Goal: Task Accomplishment & Management: Manage account settings

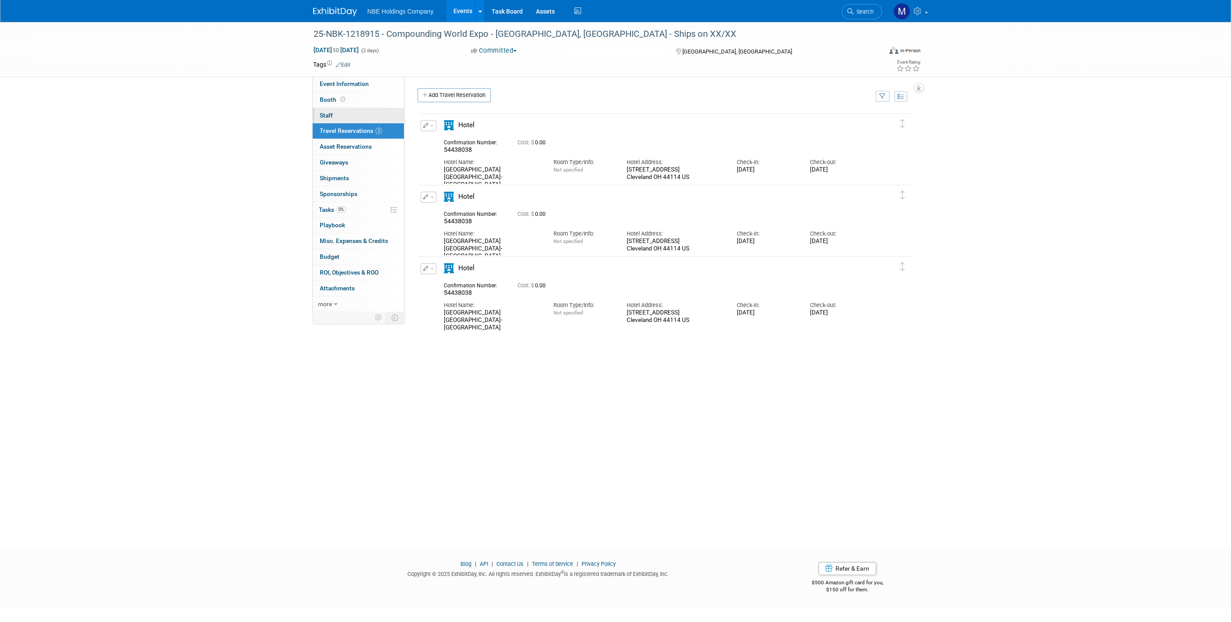
click at [341, 109] on link "0 Staff 0" at bounding box center [358, 115] width 91 height 15
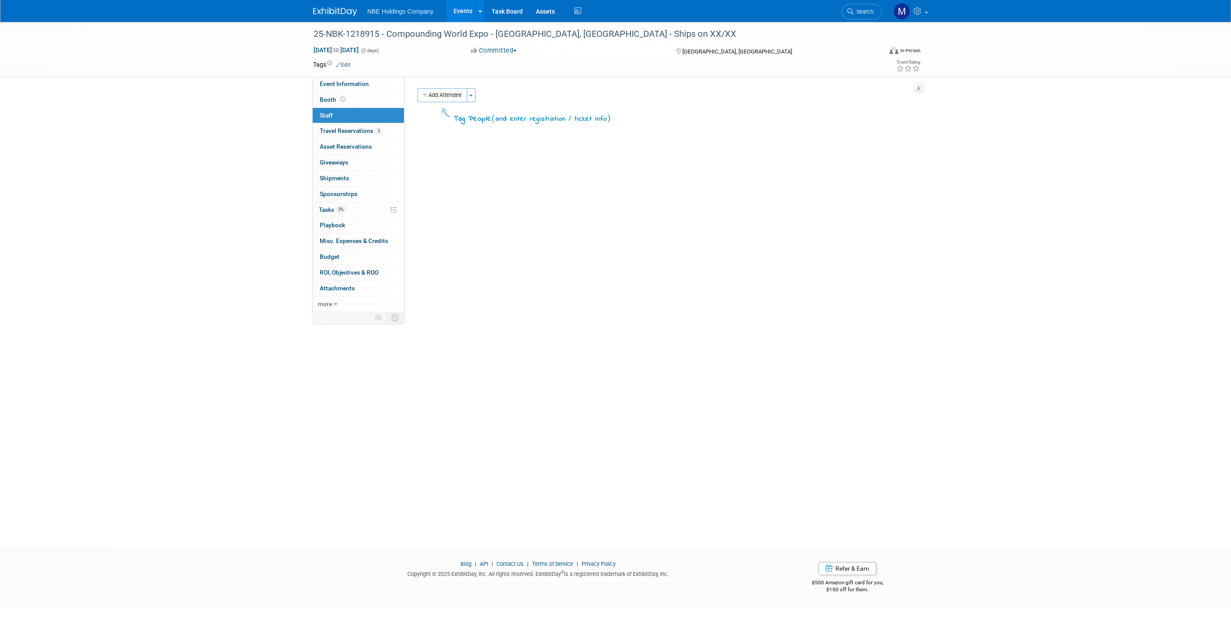
click at [449, 98] on button "Add Attendee" at bounding box center [442, 95] width 50 height 14
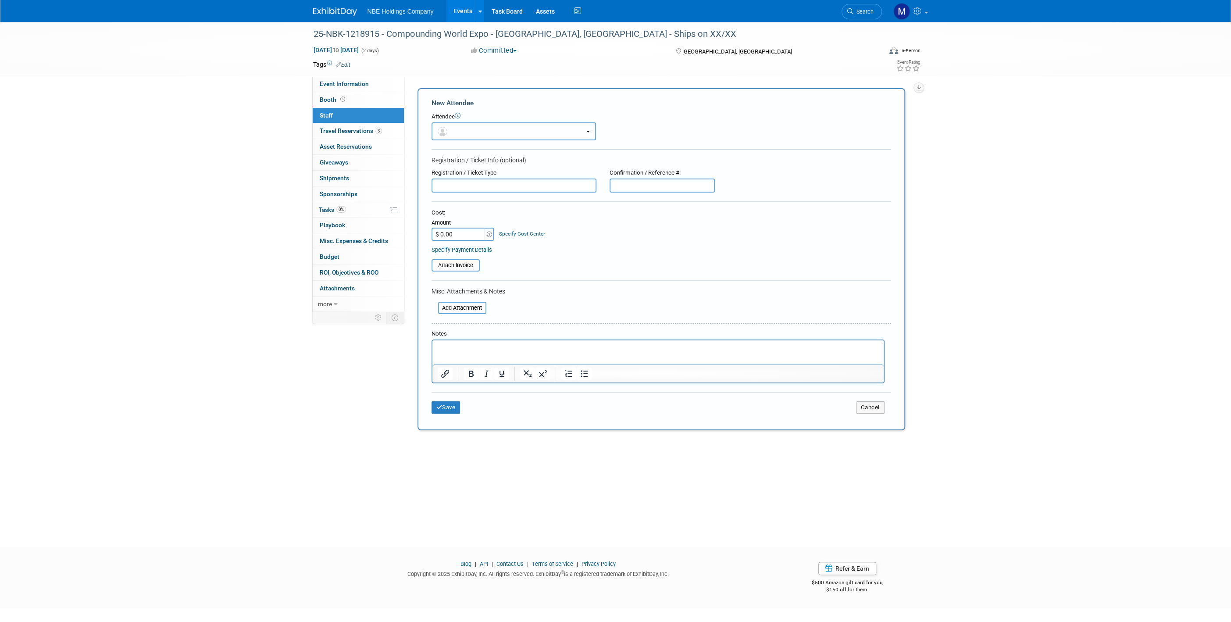
click at [456, 128] on button "button" at bounding box center [513, 131] width 164 height 18
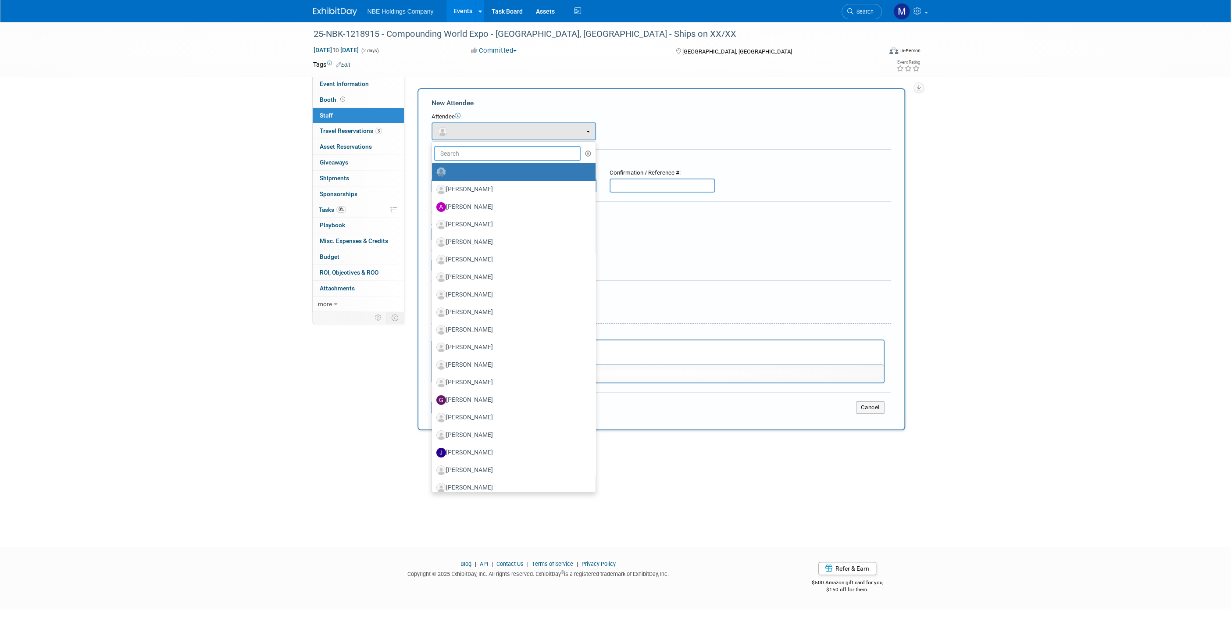
click at [458, 156] on input "text" at bounding box center [507, 153] width 147 height 15
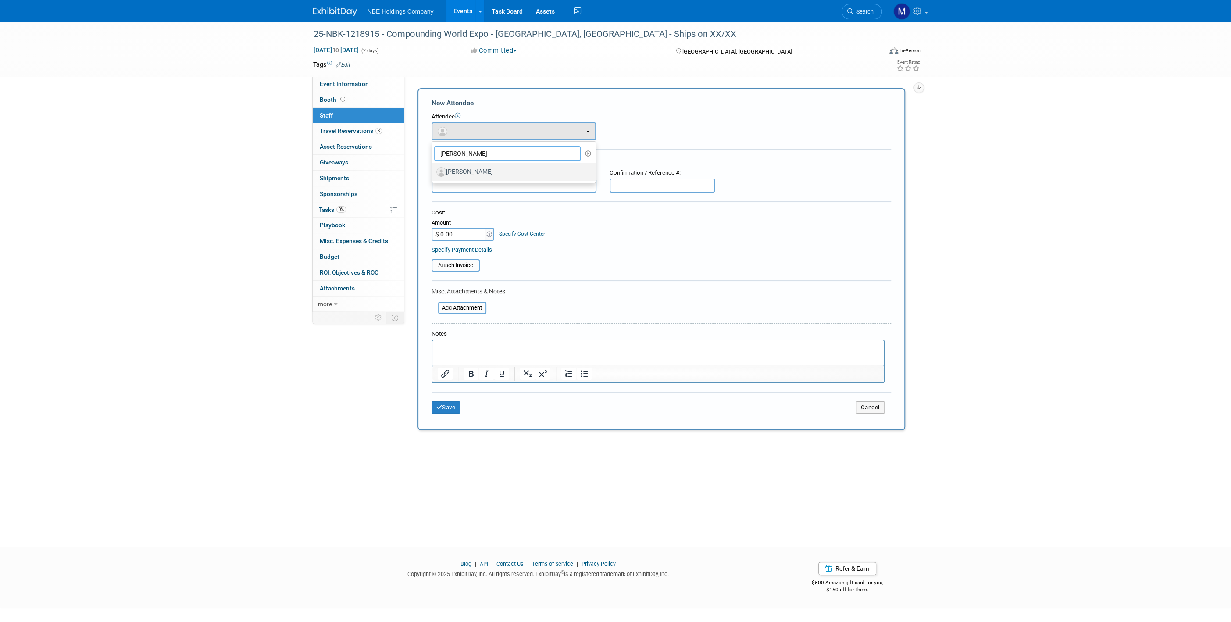
type input "[PERSON_NAME]"
click at [474, 175] on label "[PERSON_NAME]" at bounding box center [511, 172] width 150 height 14
click at [433, 174] on input "[PERSON_NAME]" at bounding box center [431, 171] width 6 height 6
select select "d1163855-e358-4c6c-ab39-25afc35c8aa5"
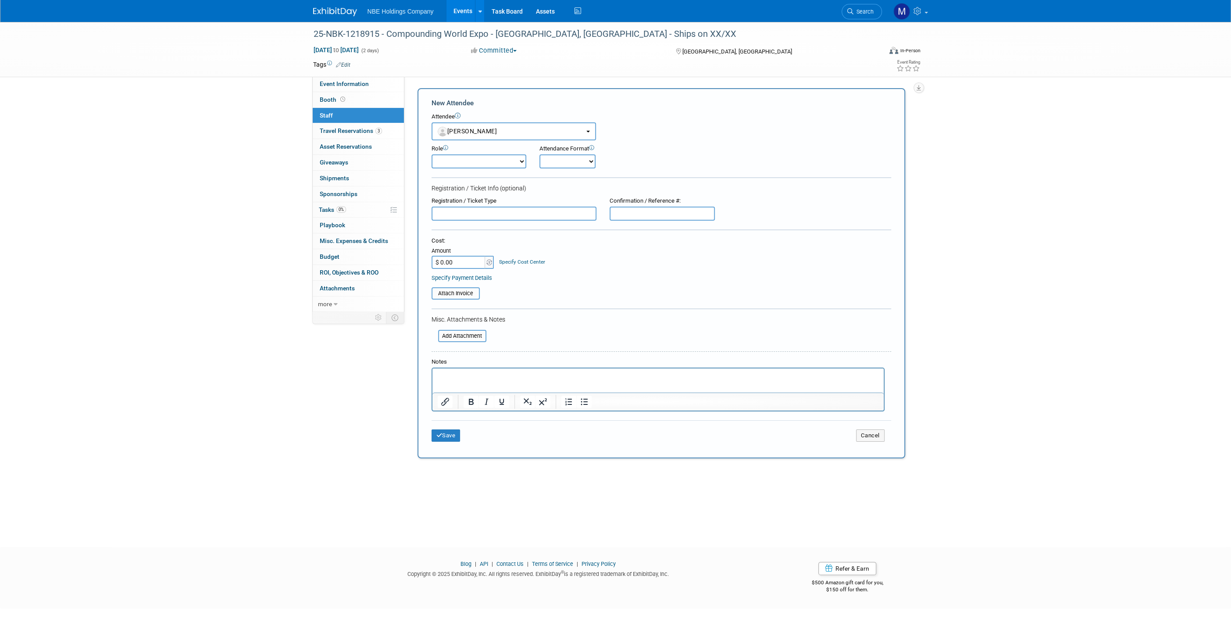
click at [470, 161] on select "Demonstrator Host Planner Presenter Sales Representative Set-up/Dismantle Crew …" at bounding box center [478, 161] width 95 height 14
click at [235, 192] on div "25-NBK-1218915 - Compounding World Expo - [GEOGRAPHIC_DATA], [GEOGRAPHIC_DATA] …" at bounding box center [615, 276] width 1231 height 509
click at [442, 434] on button "Save" at bounding box center [445, 435] width 29 height 12
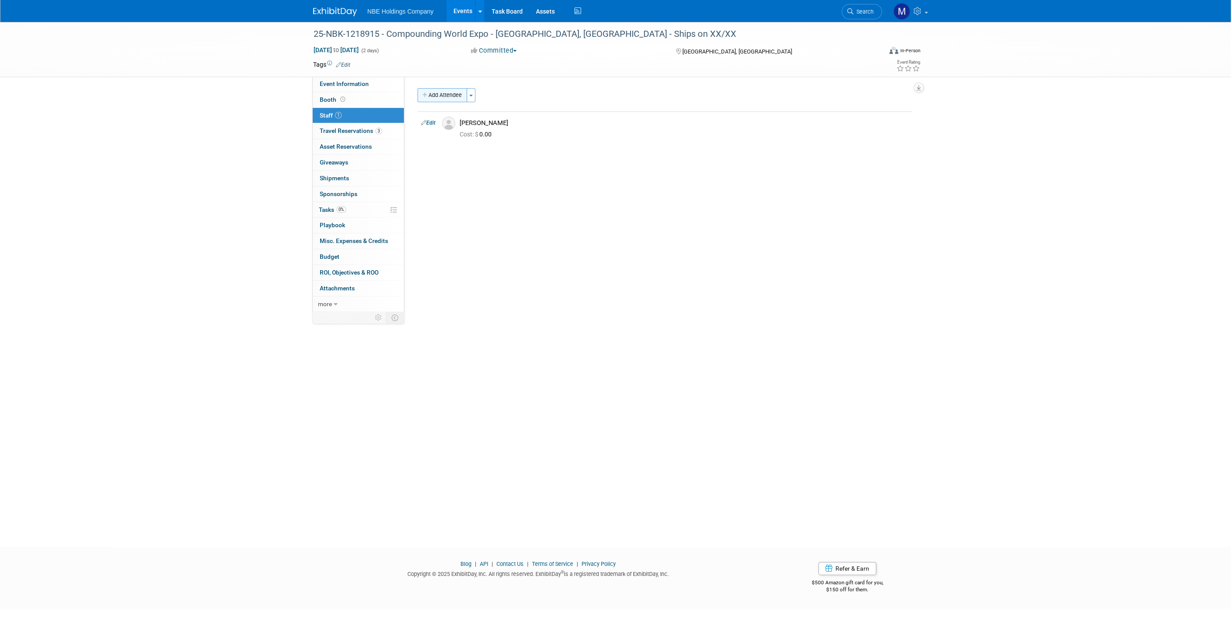
click at [431, 101] on button "Add Attendee" at bounding box center [442, 95] width 50 height 14
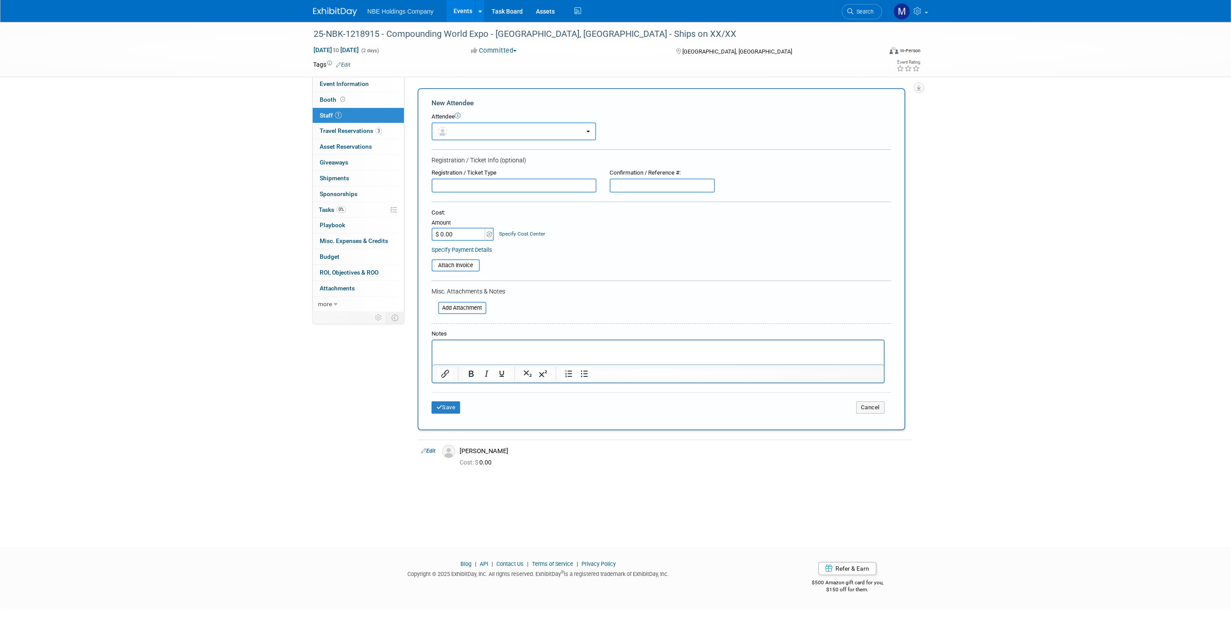
click at [465, 134] on button "button" at bounding box center [513, 131] width 164 height 18
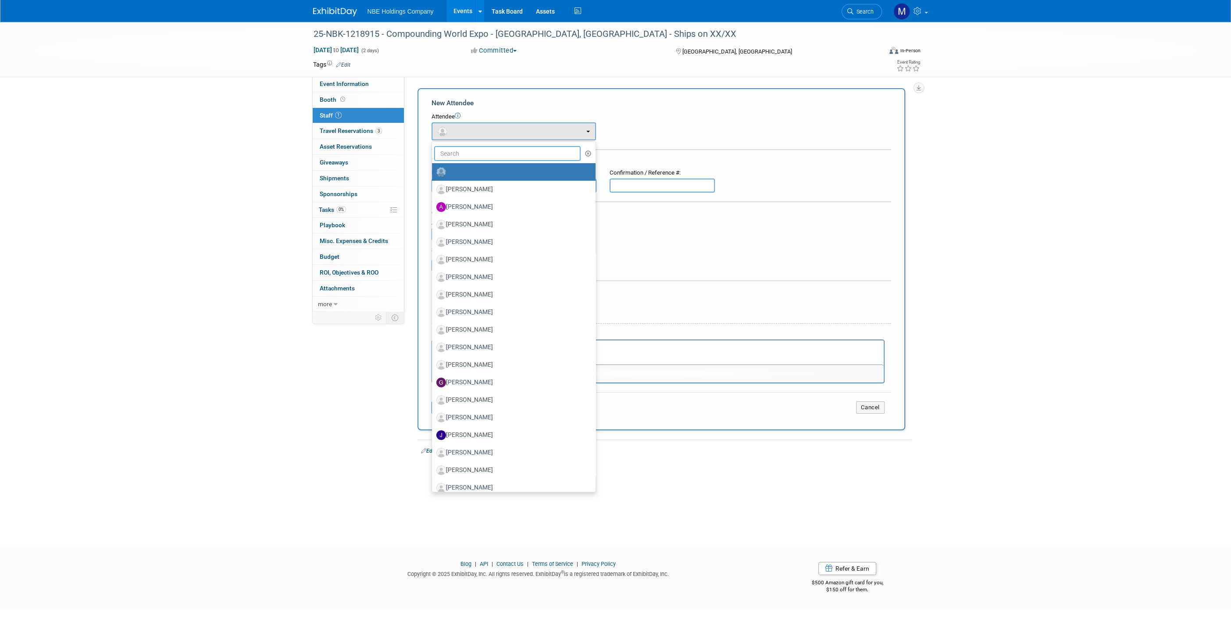
click at [464, 153] on input "text" at bounding box center [507, 153] width 147 height 15
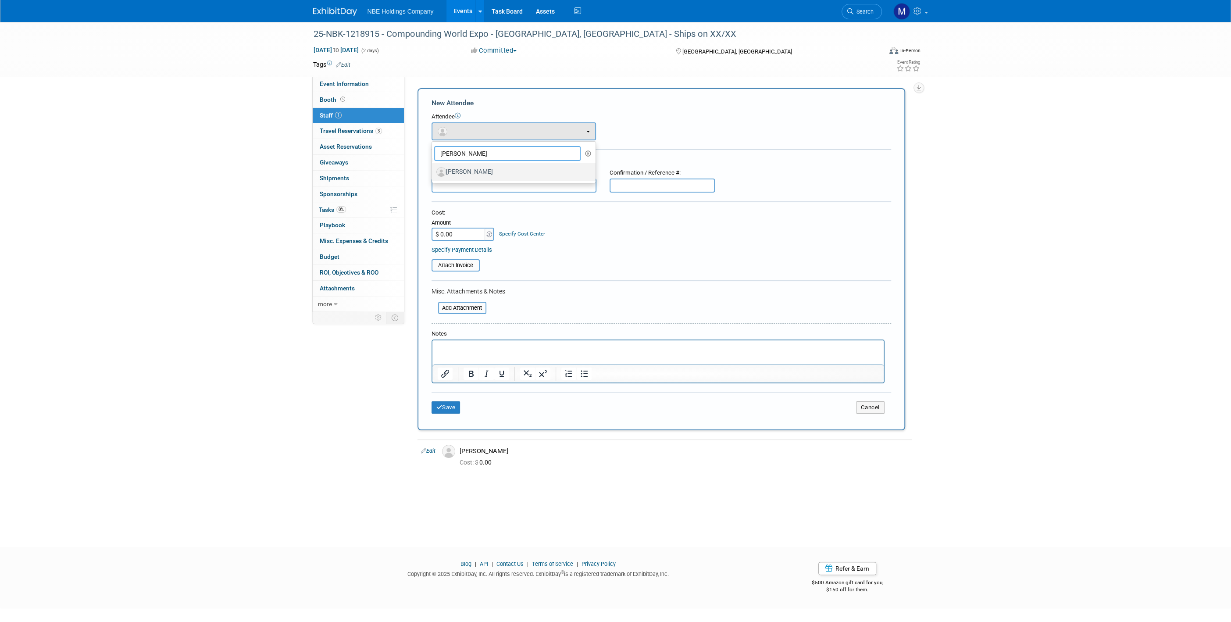
type input "[PERSON_NAME]"
click at [469, 170] on label "[PERSON_NAME]" at bounding box center [511, 172] width 150 height 14
click at [433, 170] on input "[PERSON_NAME]" at bounding box center [431, 171] width 6 height 6
select select "3fb2c706-71d7-442f-81d6-3bc6231f0311"
select select "4"
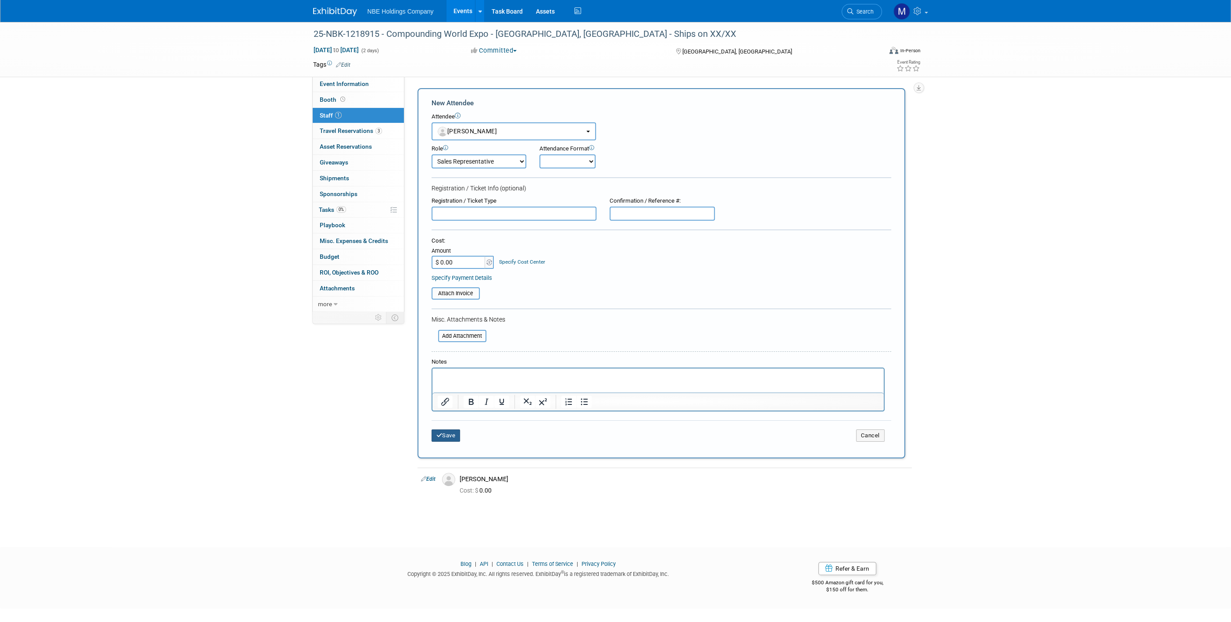
click at [448, 431] on button "Save" at bounding box center [445, 435] width 29 height 12
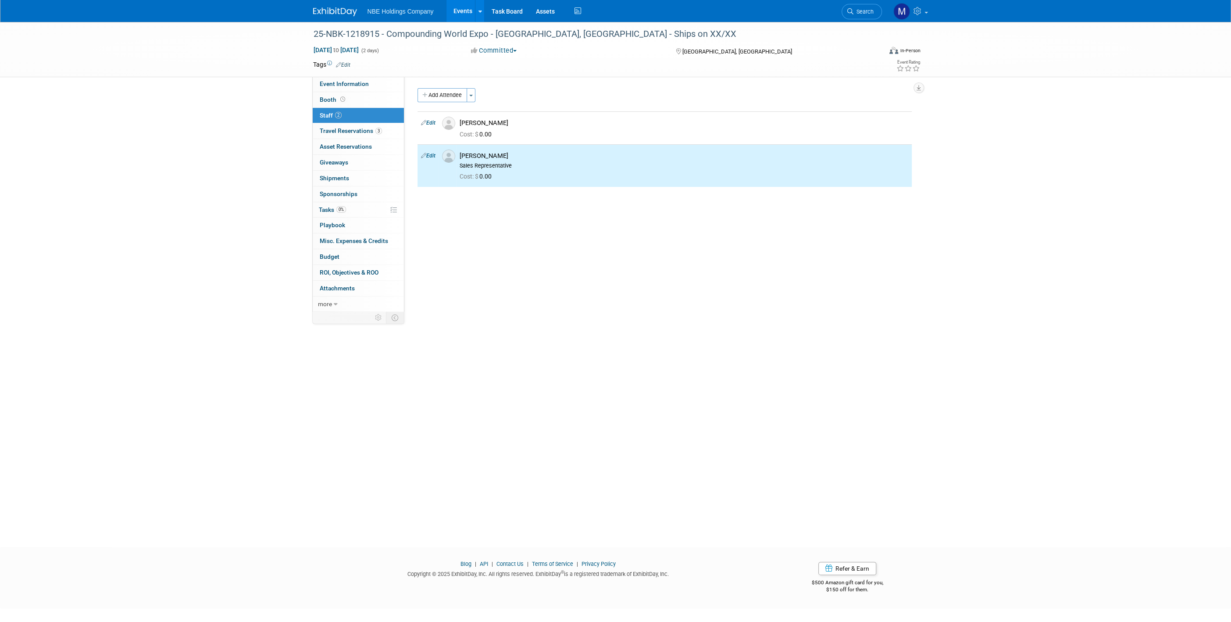
click at [348, 413] on div "25-NBK-1218915 - Compounding World Expo - [GEOGRAPHIC_DATA], [GEOGRAPHIC_DATA] …" at bounding box center [615, 276] width 1231 height 509
